Goal: Information Seeking & Learning: Learn about a topic

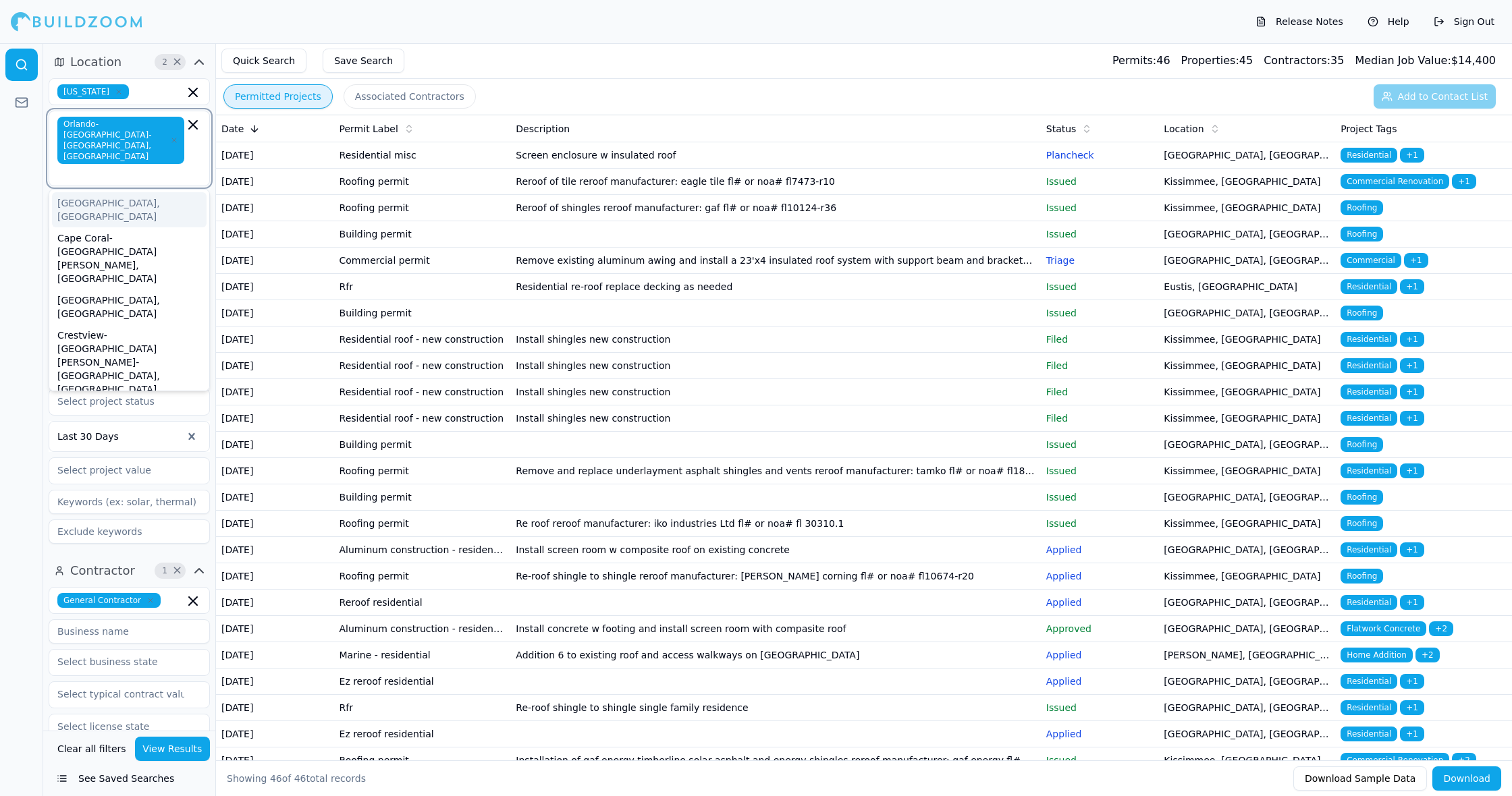
click at [173, 166] on input "text" at bounding box center [122, 173] width 124 height 14
click at [164, 400] on div "Deltona-[GEOGRAPHIC_DATA]-[GEOGRAPHIC_DATA], [GEOGRAPHIC_DATA]" at bounding box center [129, 424] width 154 height 48
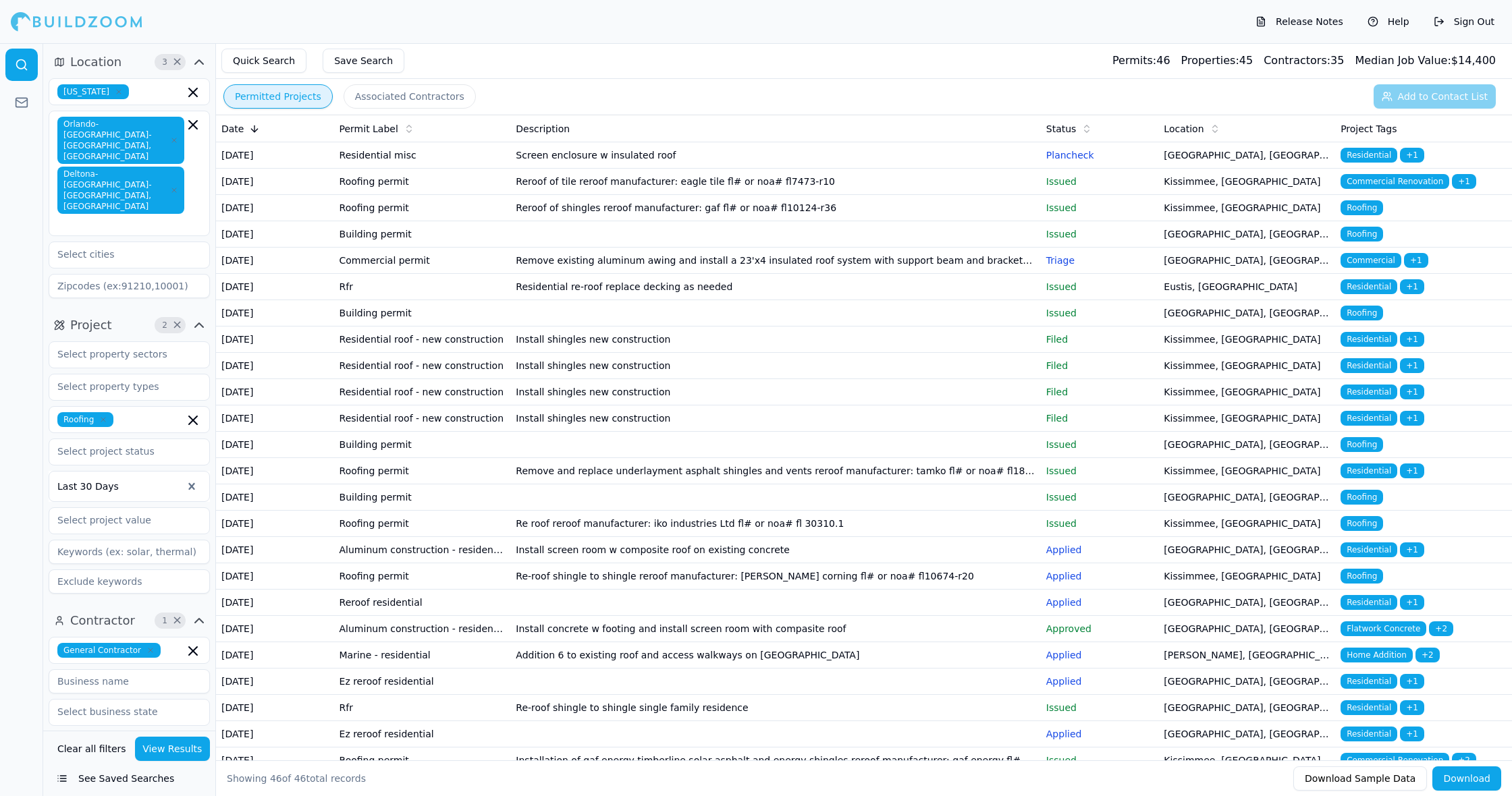
click at [165, 750] on button "View Results" at bounding box center [172, 749] width 75 height 24
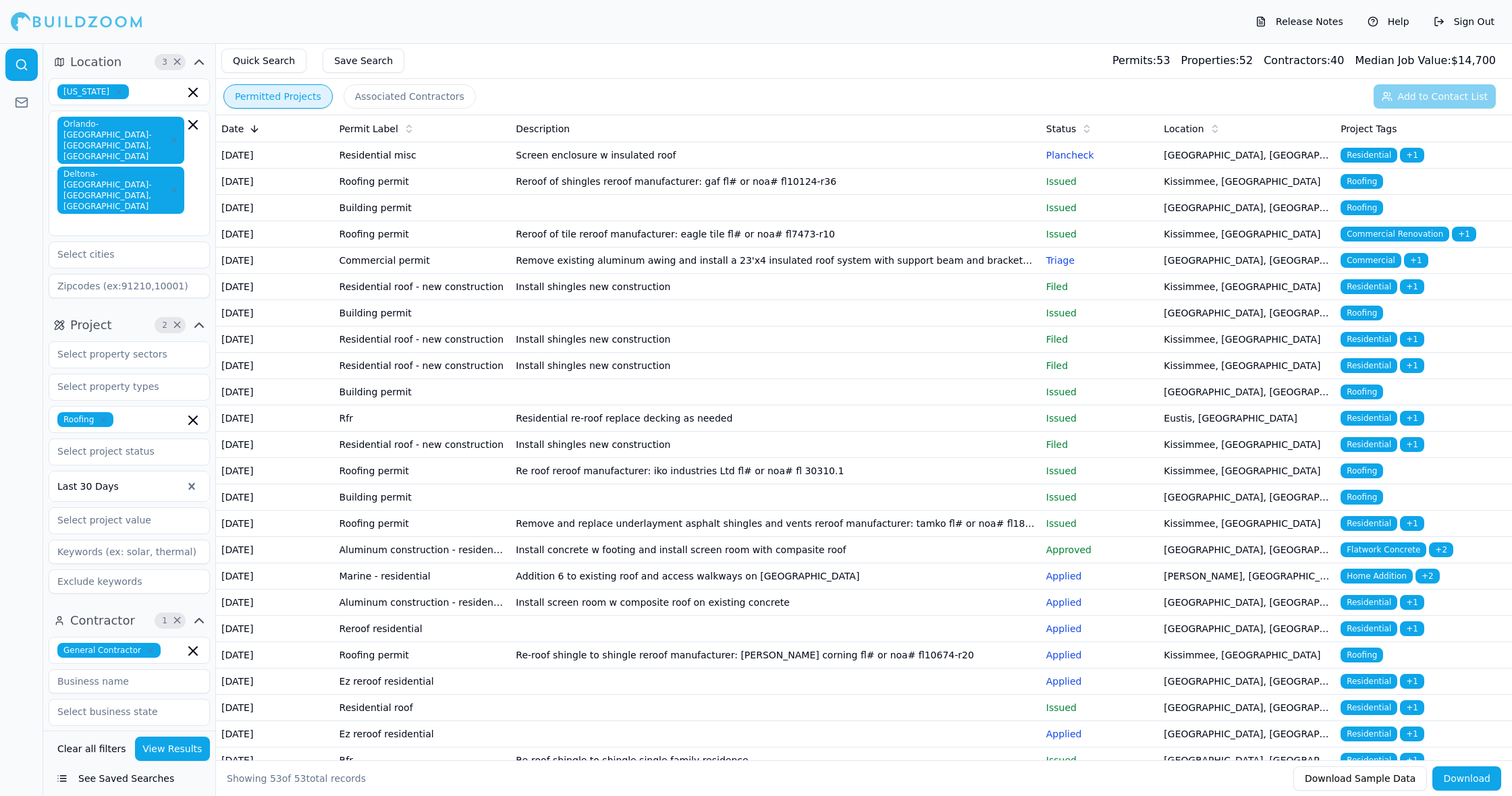
click at [848, 157] on td "Screen enclosure w insulated roof" at bounding box center [774, 155] width 529 height 26
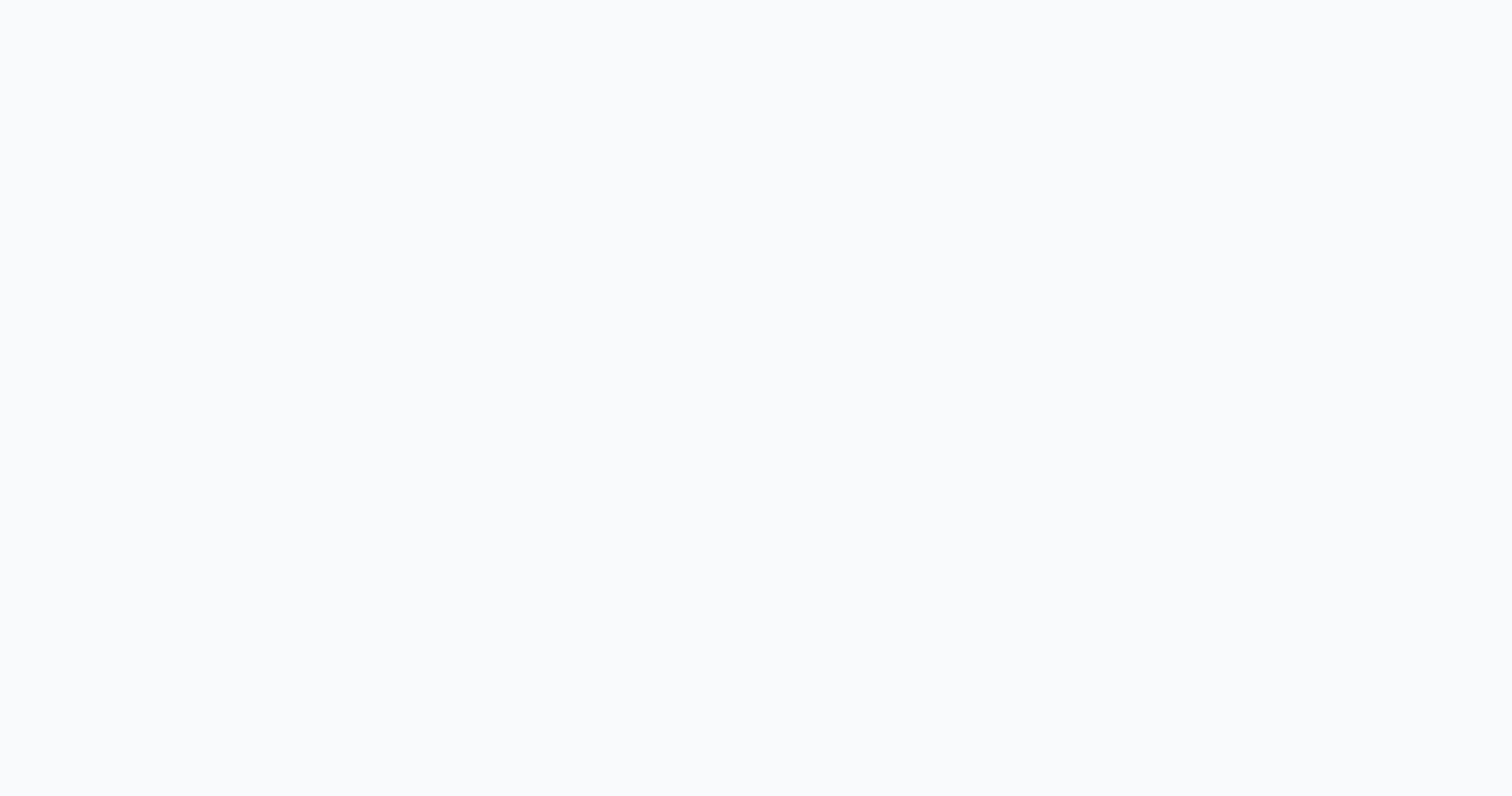
click at [657, 77] on html at bounding box center [756, 398] width 1512 height 796
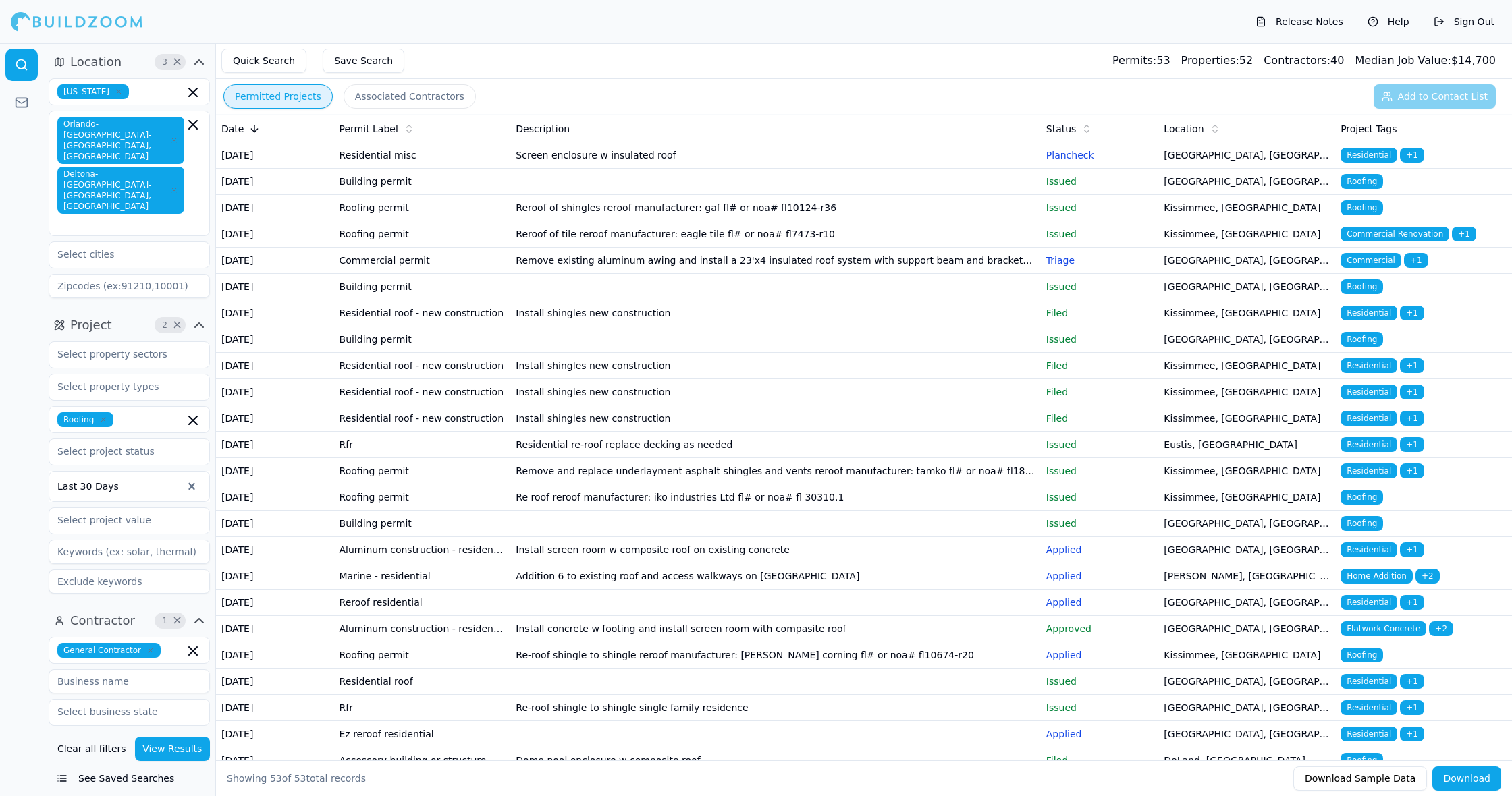
click at [1398, 242] on span "Commercial Renovation" at bounding box center [1394, 234] width 109 height 15
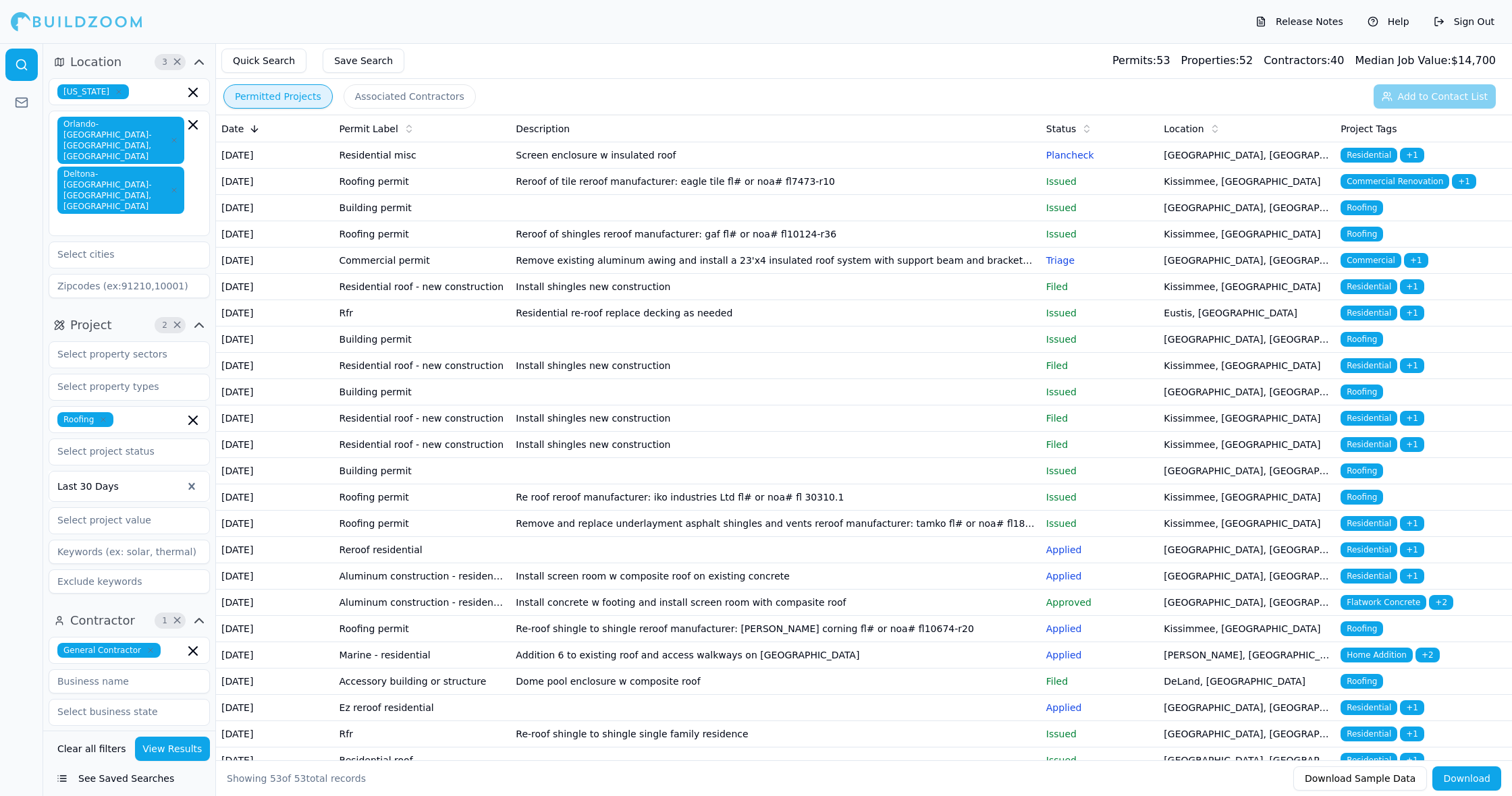
click at [411, 100] on button "Associated Contractors" at bounding box center [409, 97] width 132 height 24
click at [287, 100] on button "Permitted Projects" at bounding box center [277, 97] width 109 height 24
click at [410, 96] on button "Associated Contractors" at bounding box center [409, 97] width 132 height 24
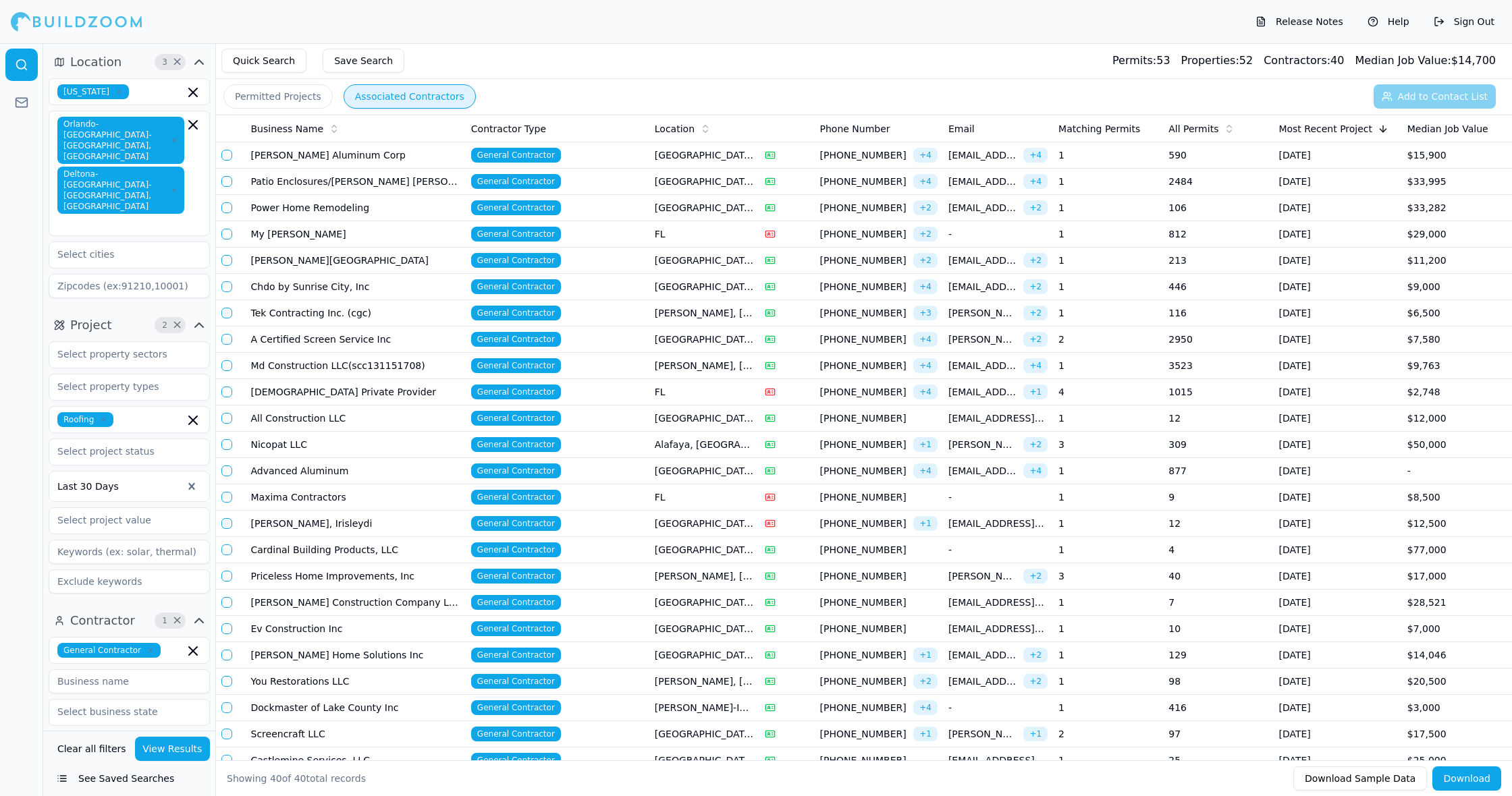
click at [445, 99] on button "Associated Contractors" at bounding box center [409, 97] width 132 height 24
click at [407, 150] on td "[PERSON_NAME] Aluminum Corp" at bounding box center [355, 155] width 220 height 26
